Goal: Book appointment/travel/reservation

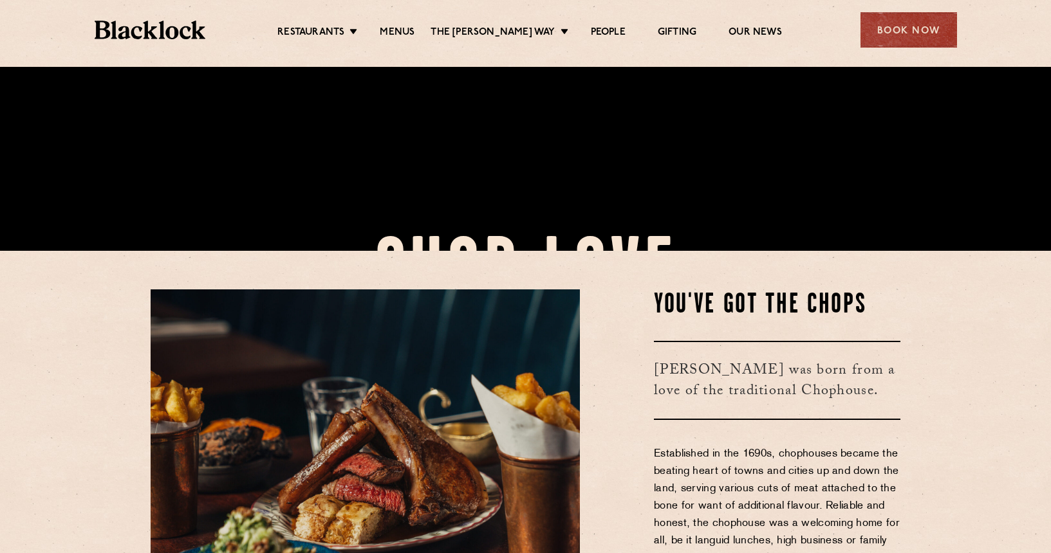
scroll to position [313, 0]
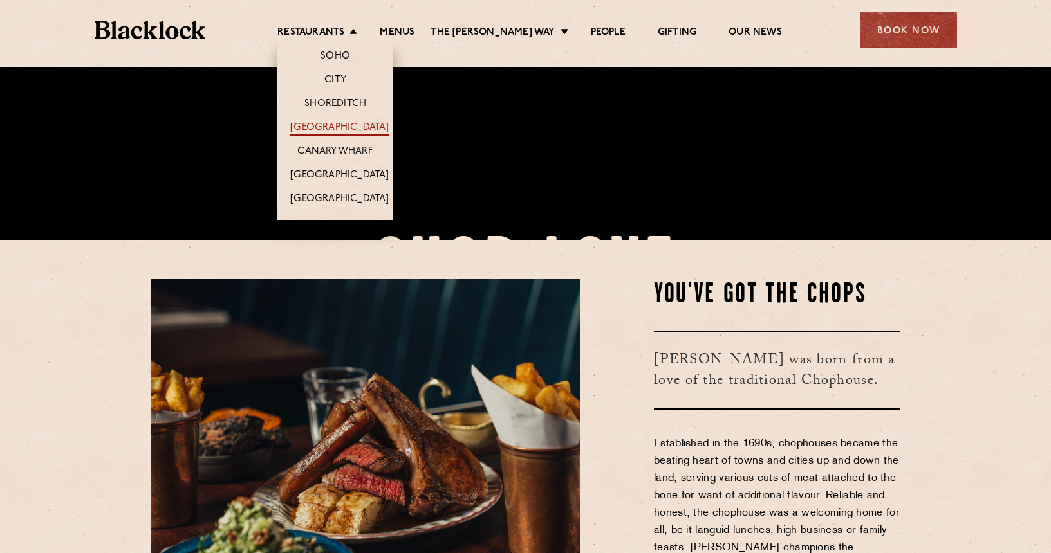
click at [344, 129] on link "[GEOGRAPHIC_DATA]" at bounding box center [339, 129] width 98 height 14
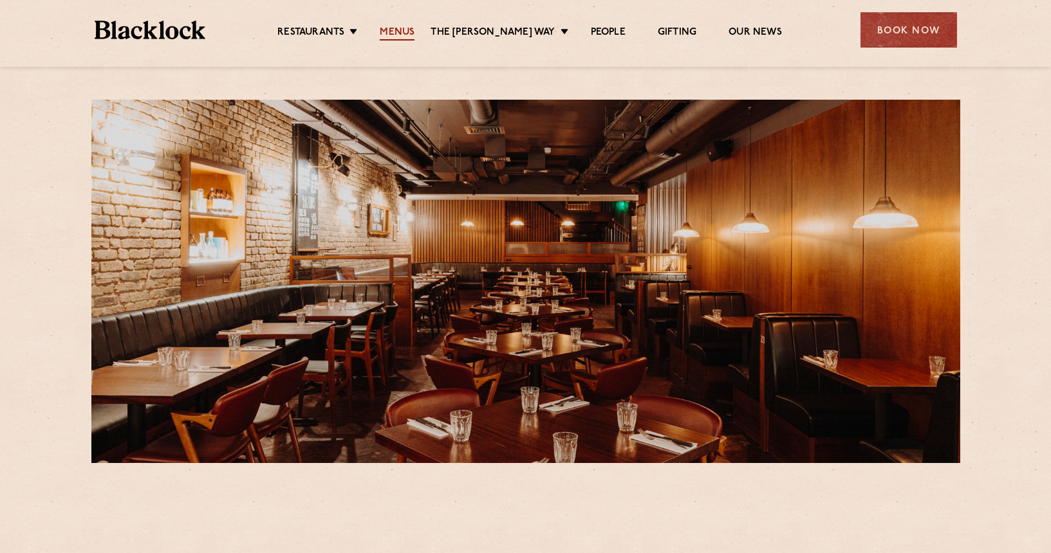
click at [403, 32] on link "Menus" at bounding box center [397, 33] width 35 height 14
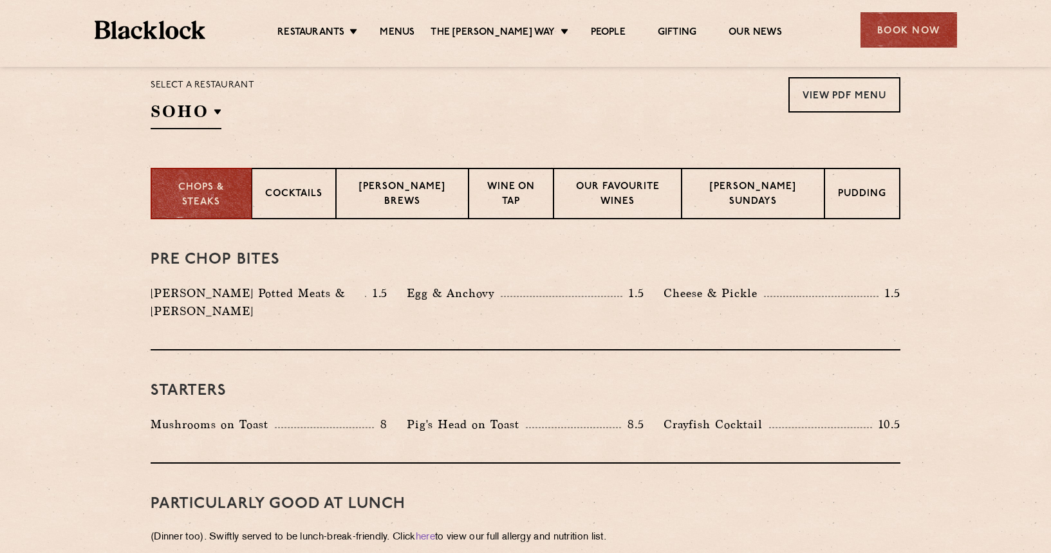
scroll to position [422, 0]
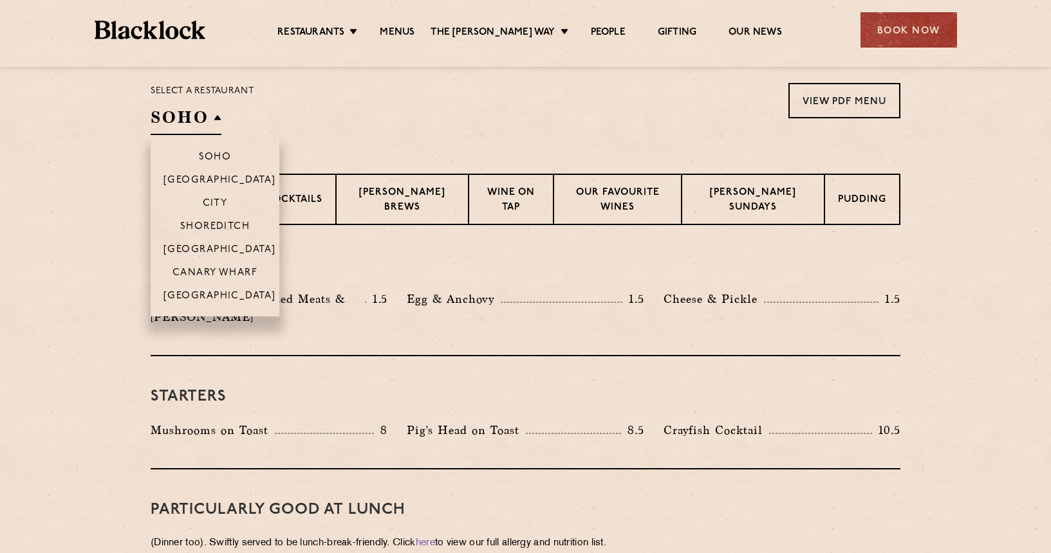
click at [213, 116] on h2 "SOHO" at bounding box center [186, 120] width 71 height 29
click at [217, 248] on p "[GEOGRAPHIC_DATA]" at bounding box center [219, 250] width 113 height 13
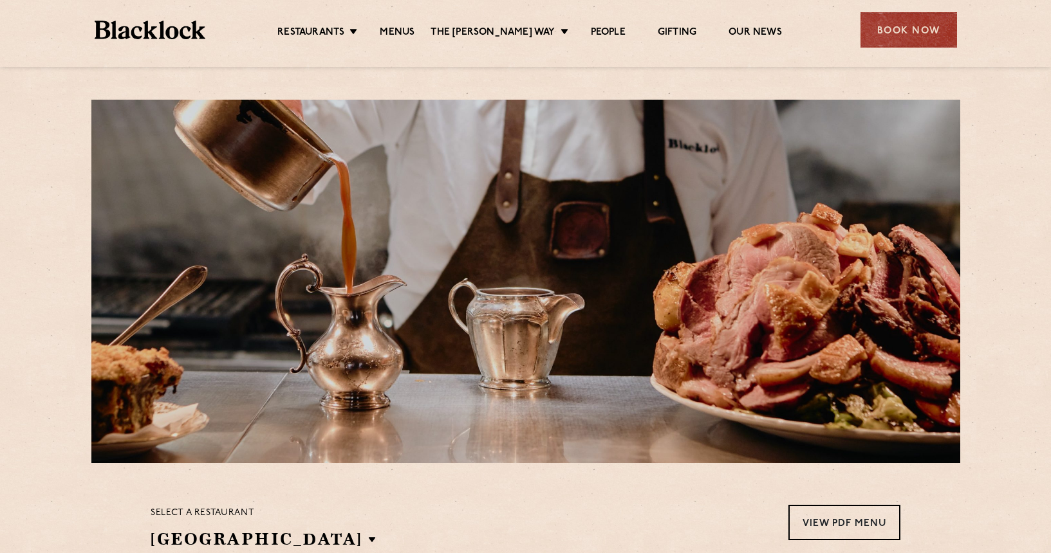
scroll to position [0, 0]
click at [903, 37] on div "Book Now" at bounding box center [908, 29] width 96 height 35
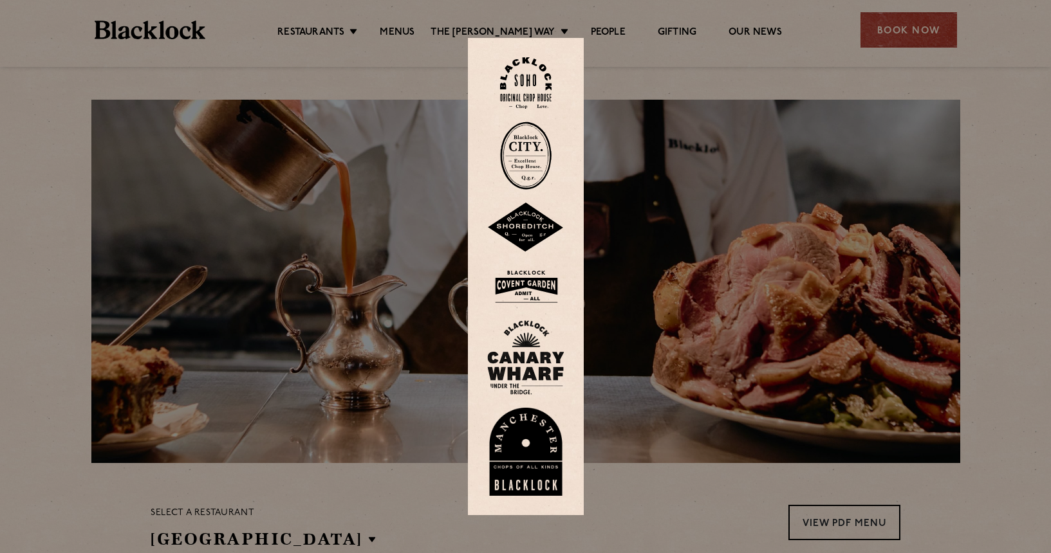
click at [513, 288] on img at bounding box center [525, 287] width 77 height 42
